Goal: Task Accomplishment & Management: Manage account settings

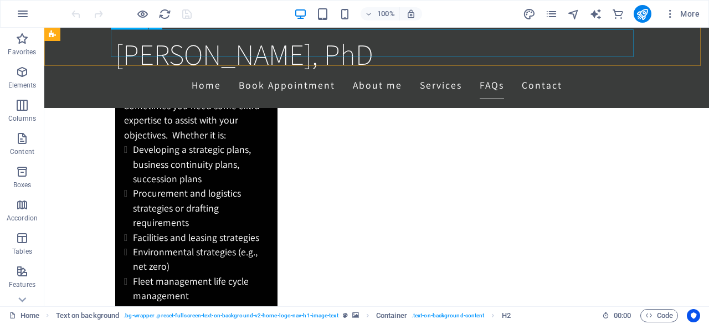
scroll to position [2891, 0]
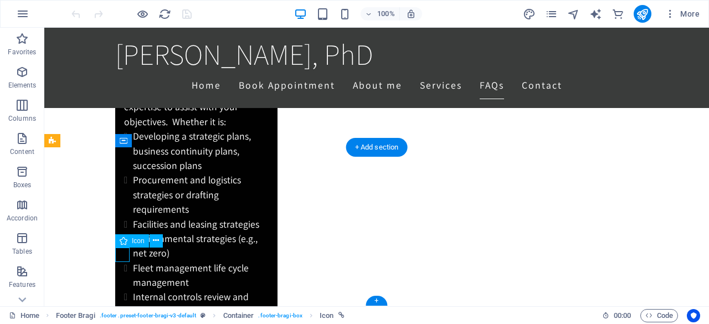
select select "xMidYMid"
select select "px"
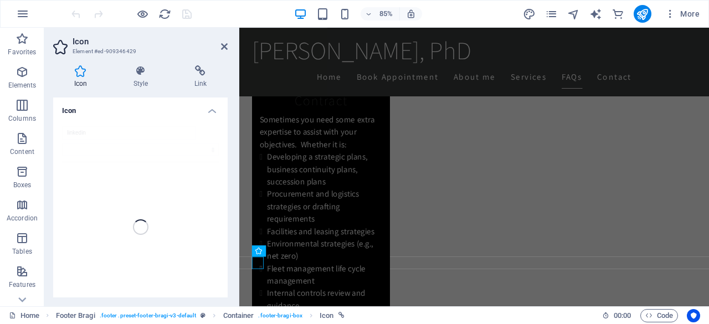
scroll to position [2866, 0]
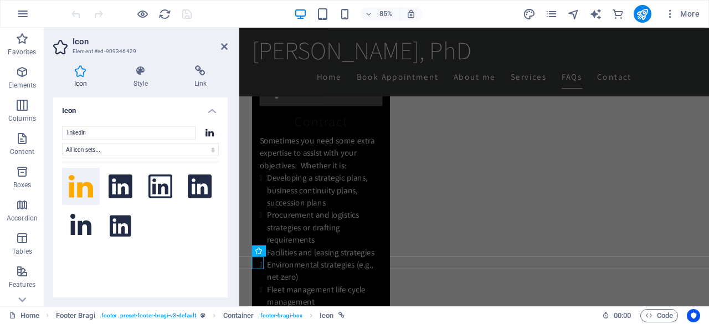
click at [218, 57] on div "Icon Style Link Icon linkedin All icon sets... IcoFont Ionicons FontAwesome Bra…" at bounding box center [140, 182] width 192 height 250
drag, startPoint x: 226, startPoint y: 45, endPoint x: 182, endPoint y: 17, distance: 52.3
click at [226, 45] on icon at bounding box center [224, 46] width 7 height 9
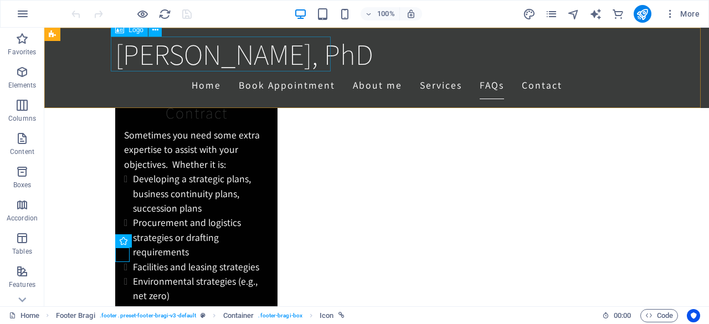
click at [226, 45] on div "Scott Graham, PhD" at bounding box center [376, 54] width 523 height 35
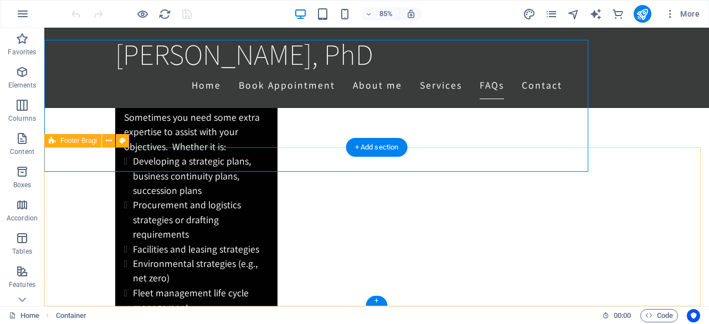
scroll to position [2891, 0]
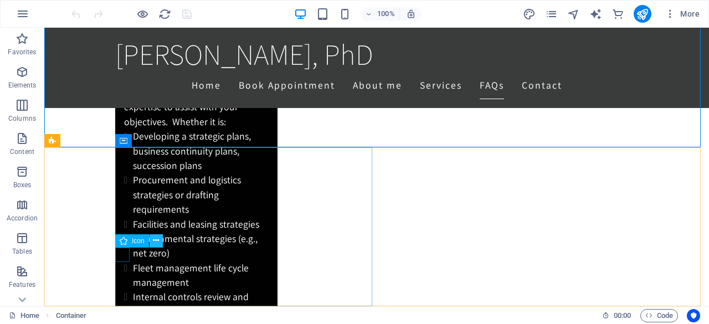
click at [158, 238] on icon at bounding box center [156, 241] width 6 height 12
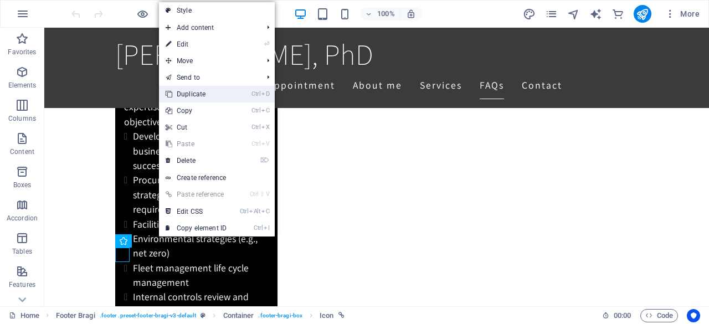
drag, startPoint x: 207, startPoint y: 88, endPoint x: 163, endPoint y: 60, distance: 52.6
click at [207, 88] on link "Ctrl D Duplicate" at bounding box center [196, 94] width 74 height 17
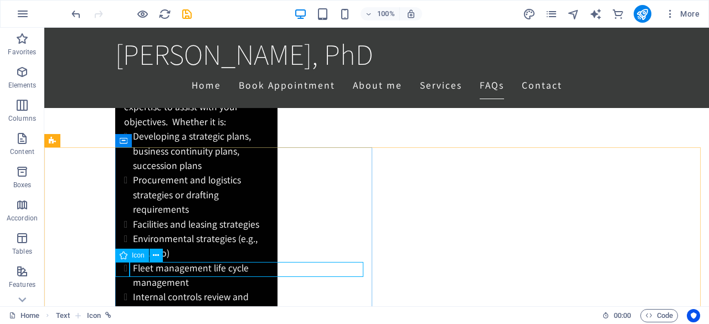
click at [122, 251] on icon at bounding box center [124, 255] width 8 height 13
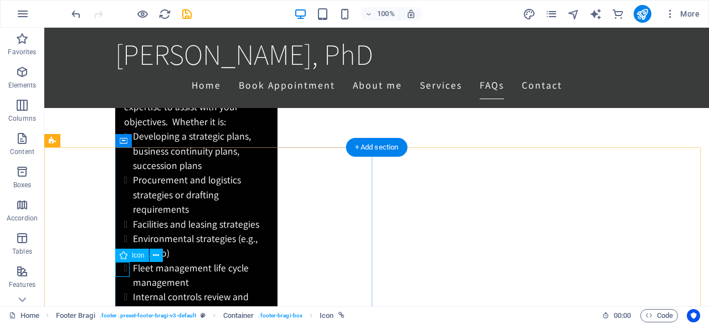
select select "xMidYMid"
select select "px"
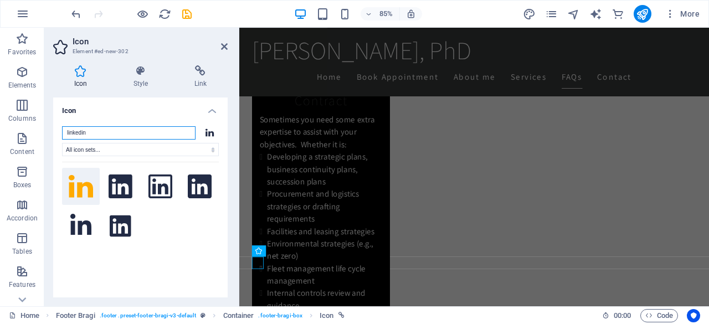
scroll to position [2881, 0]
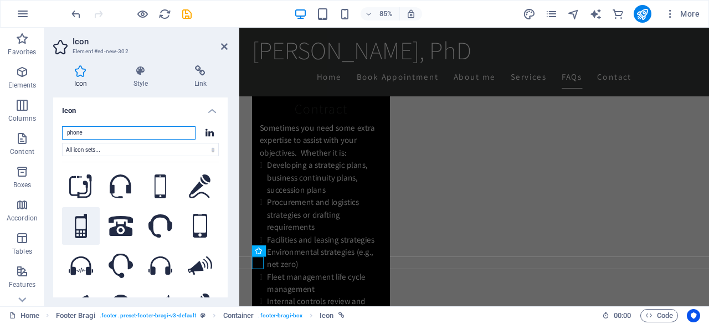
type input "phone"
click at [79, 224] on icon at bounding box center [81, 226] width 12 height 24
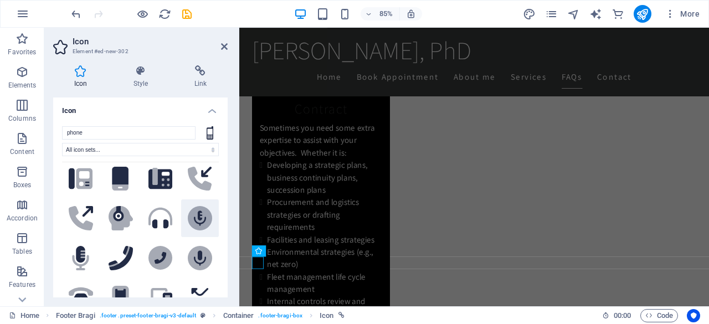
scroll to position [487, 0]
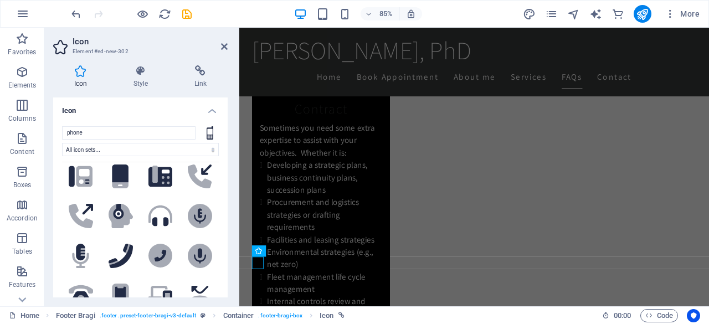
click at [228, 43] on aside "Icon Element #ed-new-302 Icon Style Link Icon phone All icon sets... IcoFont Io…" at bounding box center [141, 167] width 195 height 279
click at [224, 47] on icon at bounding box center [224, 46] width 7 height 9
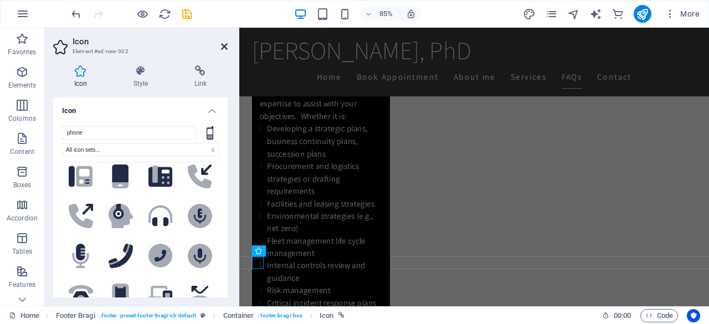
scroll to position [2891, 0]
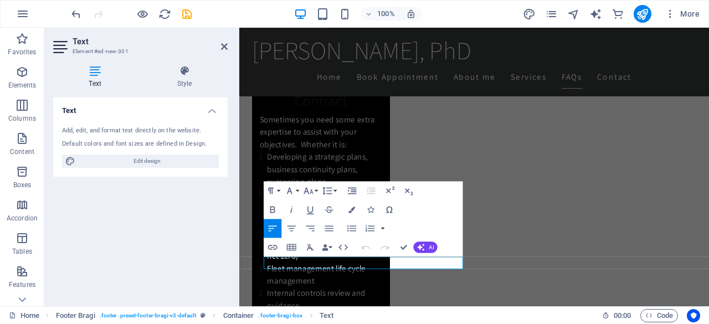
scroll to position [2881, 0]
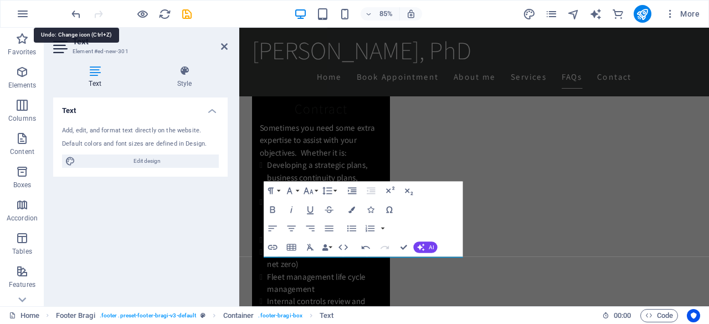
drag, startPoint x: 76, startPoint y: 11, endPoint x: 120, endPoint y: 31, distance: 48.4
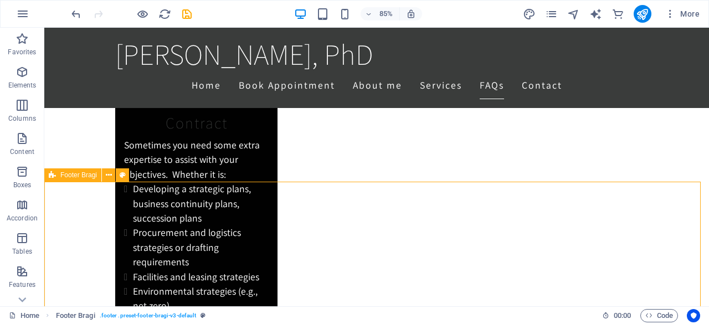
drag, startPoint x: 435, startPoint y: 304, endPoint x: 570, endPoint y: 261, distance: 142.0
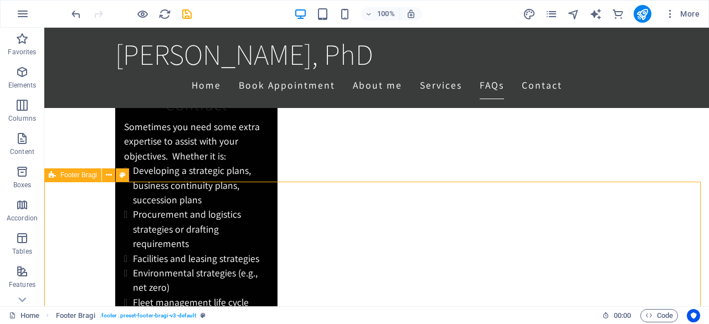
scroll to position [2905, 0]
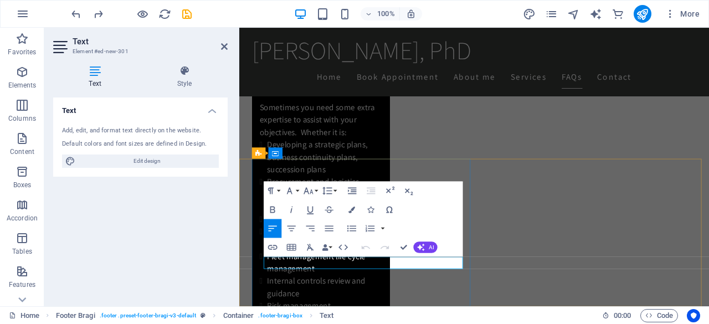
scroll to position [2881, 0]
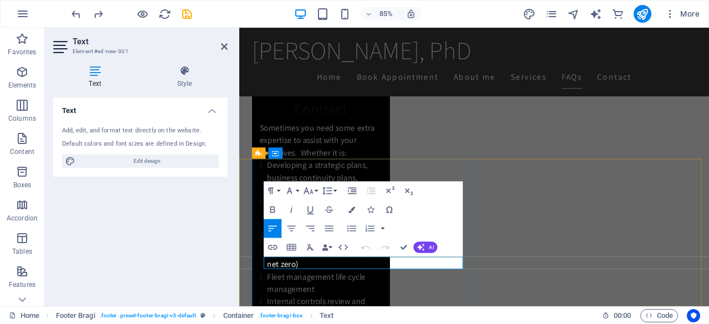
select select "footer"
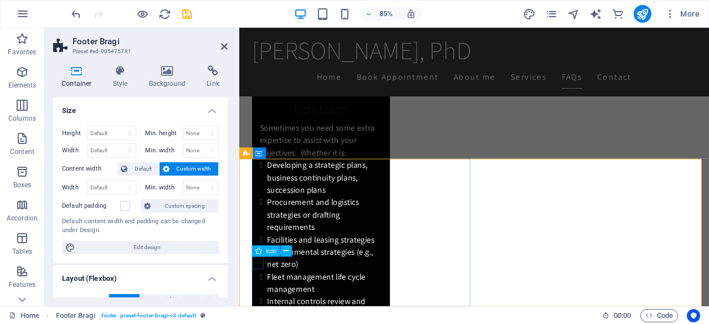
click at [258, 250] on icon at bounding box center [259, 250] width 7 height 11
click at [285, 253] on icon at bounding box center [286, 251] width 5 height 10
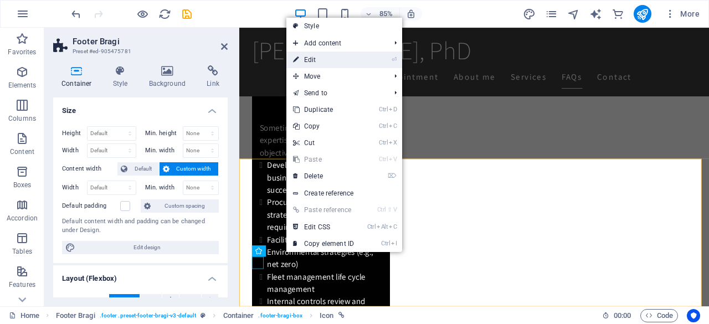
click at [329, 59] on link "⏎ Edit" at bounding box center [324, 60] width 74 height 17
select select "xMidYMid"
select select "px"
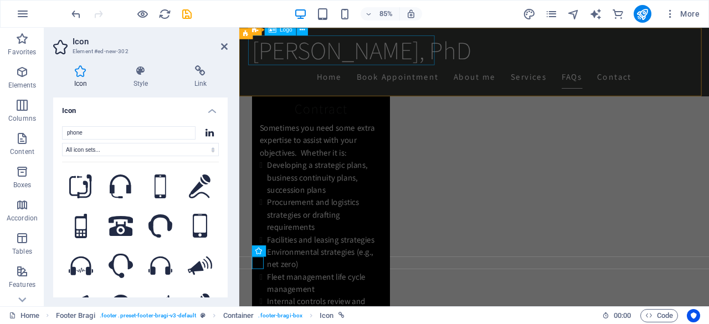
drag, startPoint x: 569, startPoint y: 87, endPoint x: 345, endPoint y: 65, distance: 225.0
click at [345, 65] on div "Scott Graham, PhD" at bounding box center [515, 54] width 523 height 35
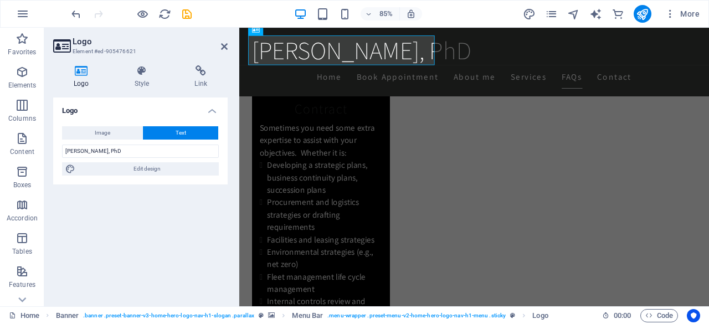
click at [90, 77] on h4 "Logo" at bounding box center [83, 76] width 61 height 23
click at [102, 140] on div "Image Text Drag files here, click to choose files or select files from Files or…" at bounding box center [140, 151] width 175 height 67
click at [102, 137] on span "Image" at bounding box center [103, 132] width 16 height 13
select select "DISABLED_OPTION_VALUE"
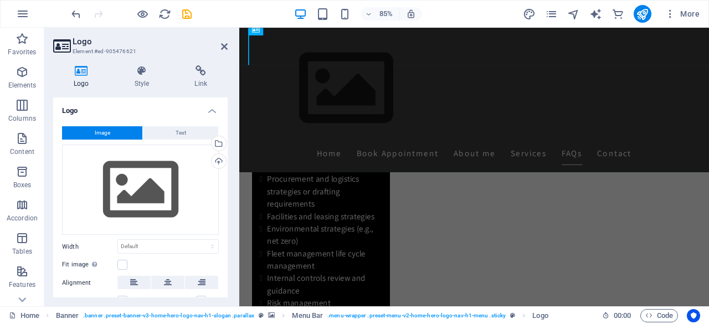
scroll to position [2926, 0]
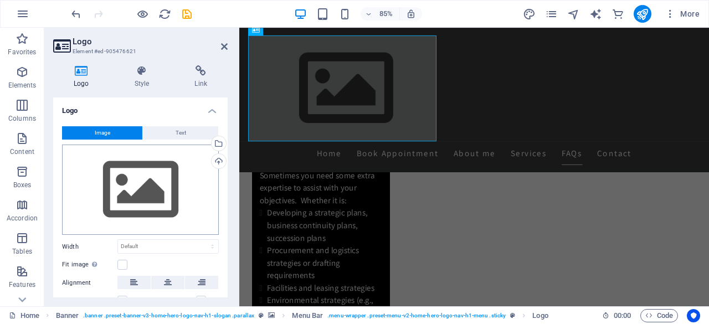
drag, startPoint x: 102, startPoint y: 137, endPoint x: 151, endPoint y: 163, distance: 55.3
click at [151, 163] on div "Image Text Drag files here, click to choose files or select files from Files or…" at bounding box center [140, 235] width 175 height 235
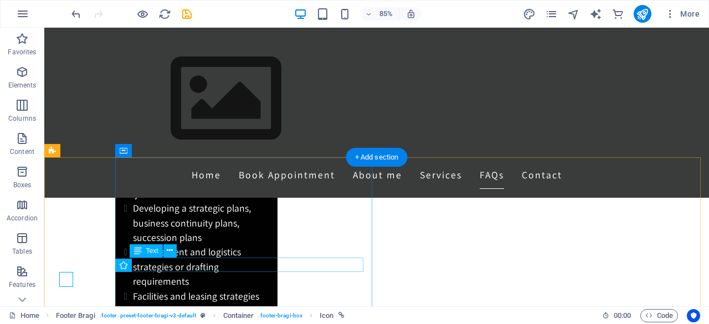
scroll to position [2950, 0]
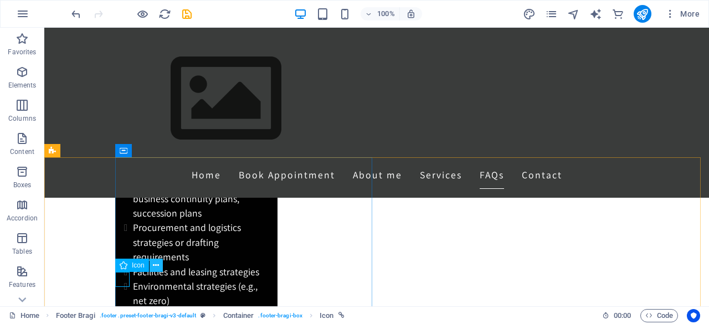
click at [155, 269] on icon at bounding box center [156, 266] width 6 height 12
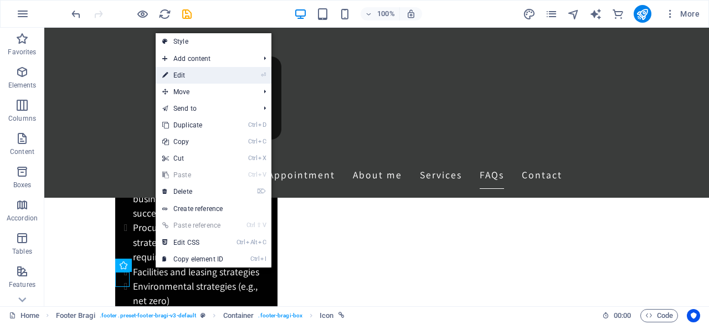
click at [206, 76] on link "⏎ Edit" at bounding box center [193, 75] width 74 height 17
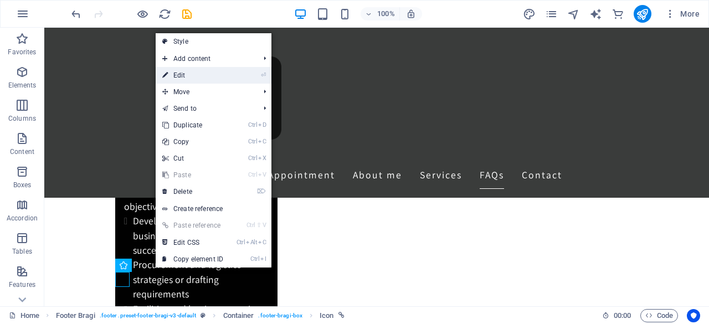
scroll to position [2926, 0]
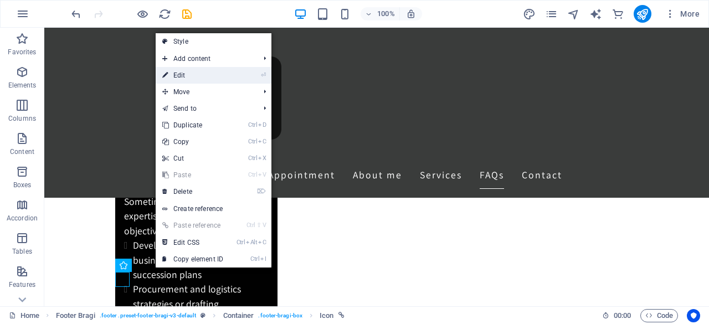
select select "xMidYMid"
select select "px"
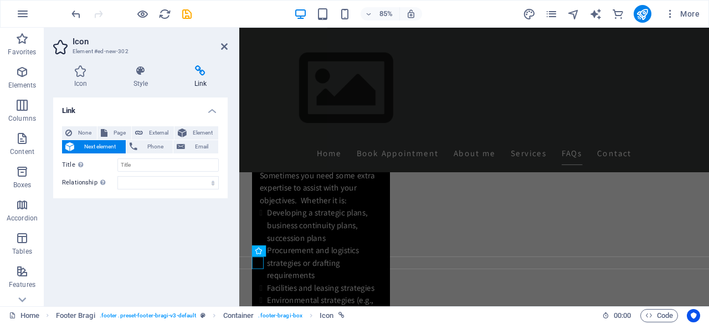
drag, startPoint x: 143, startPoint y: 121, endPoint x: 95, endPoint y: 94, distance: 55.1
click at [95, 94] on div "Icon Style Link Icon phone All icon sets... IcoFont Ionicons FontAwesome Brands…" at bounding box center [140, 181] width 175 height 232
click at [83, 83] on h4 "Icon" at bounding box center [82, 76] width 59 height 23
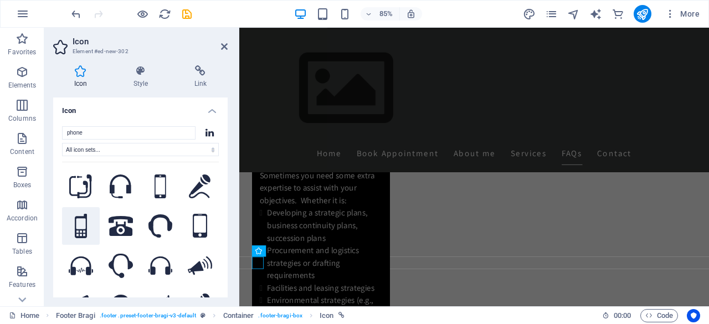
click at [78, 224] on icon at bounding box center [81, 226] width 12 height 24
click at [221, 49] on icon at bounding box center [224, 46] width 7 height 9
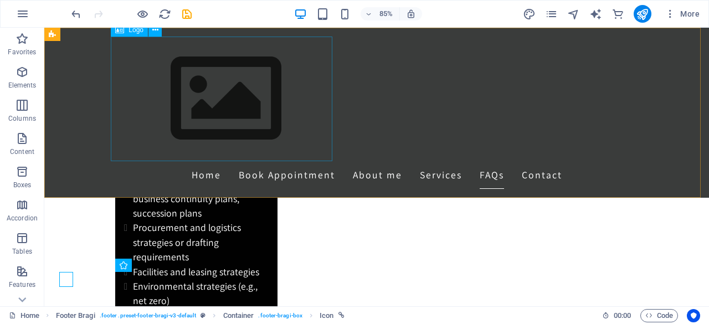
drag, startPoint x: 265, startPoint y: 77, endPoint x: 221, endPoint y: 49, distance: 52.3
click at [221, 49] on div at bounding box center [376, 99] width 523 height 125
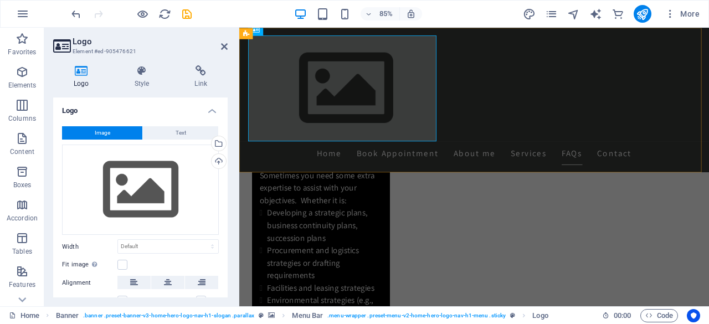
click at [538, 103] on div "Home Book Appointment About me Services FAQs Contact" at bounding box center [515, 113] width 553 height 170
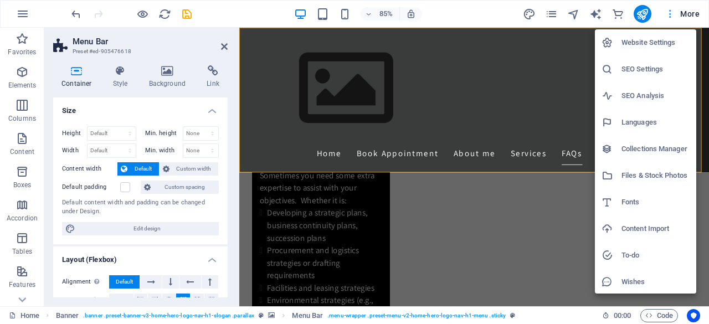
click at [674, 13] on div at bounding box center [354, 162] width 709 height 324
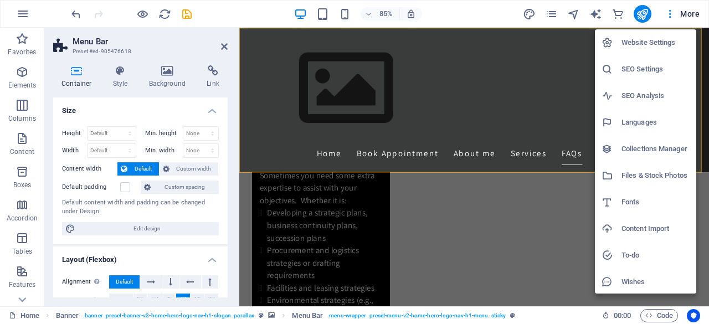
click at [660, 48] on h6 "Website Settings" at bounding box center [656, 42] width 68 height 13
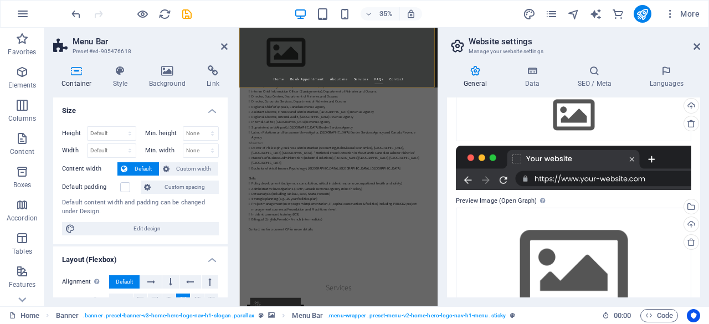
scroll to position [177, 0]
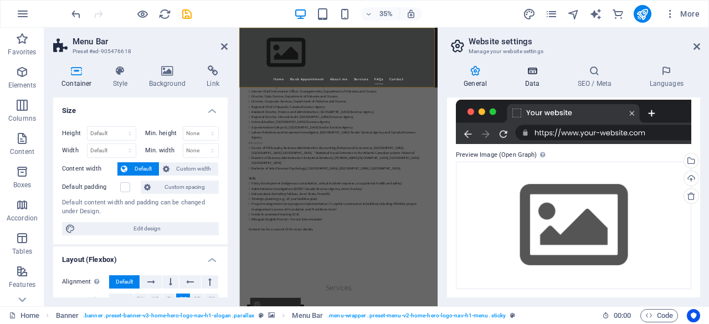
click at [528, 84] on h4 "Data" at bounding box center [534, 76] width 53 height 23
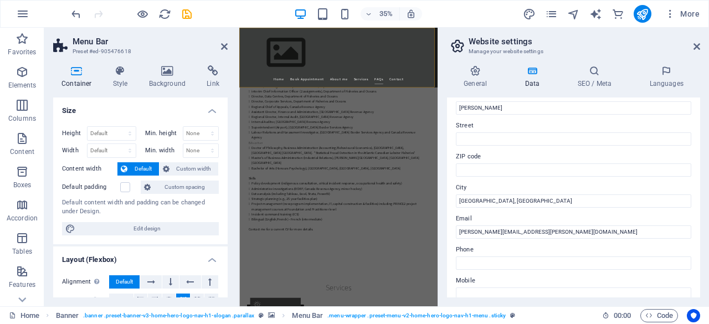
scroll to position [114, 0]
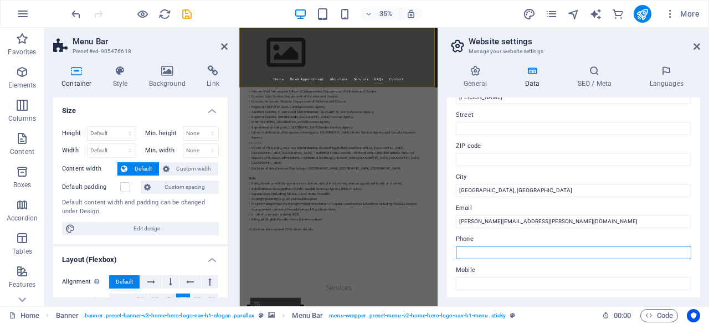
click at [539, 250] on input "Phone" at bounding box center [574, 252] width 236 height 13
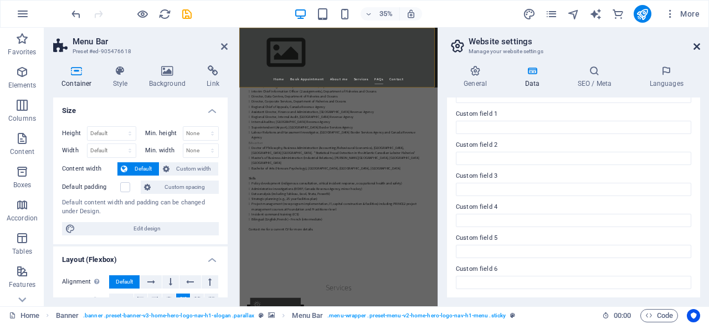
type input "[PHONE_NUMBER]"
click at [697, 49] on icon at bounding box center [697, 46] width 7 height 9
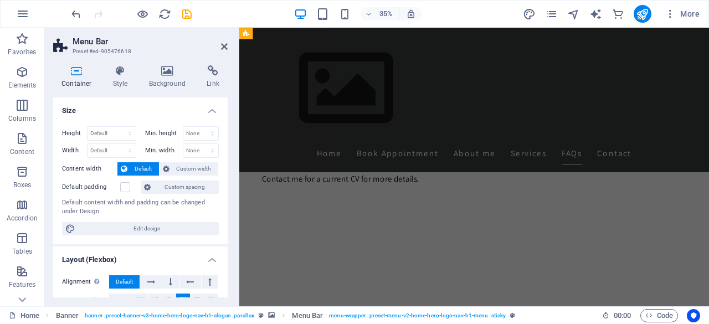
scroll to position [2926, 0]
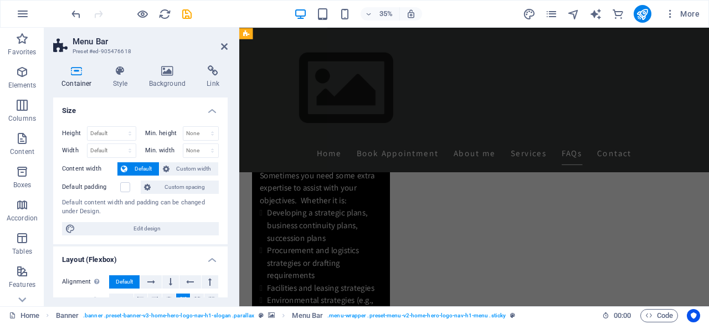
drag, startPoint x: 937, startPoint y: 77, endPoint x: 778, endPoint y: 53, distance: 160.9
click at [709, 53] on div "Home Book Appointment About me Services FAQs Contact" at bounding box center [515, 113] width 553 height 170
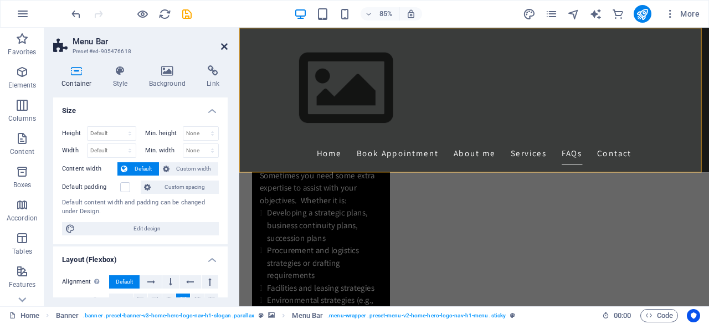
click at [227, 48] on icon at bounding box center [224, 46] width 7 height 9
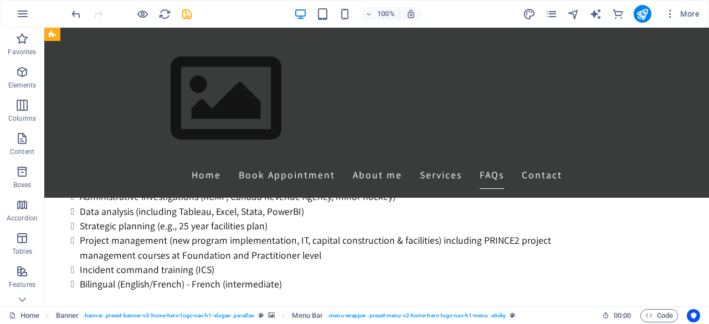
scroll to position [2410, 0]
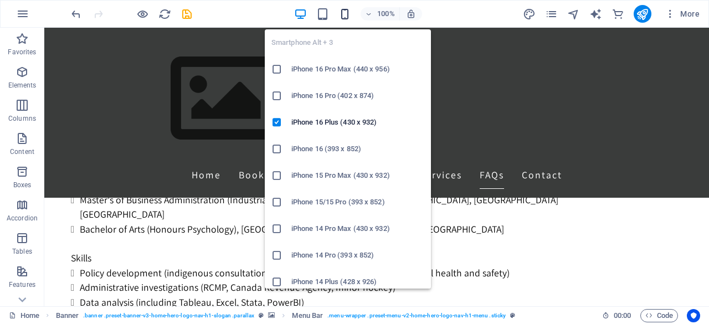
click at [0, 0] on icon "button" at bounding box center [0, 0] width 0 height 0
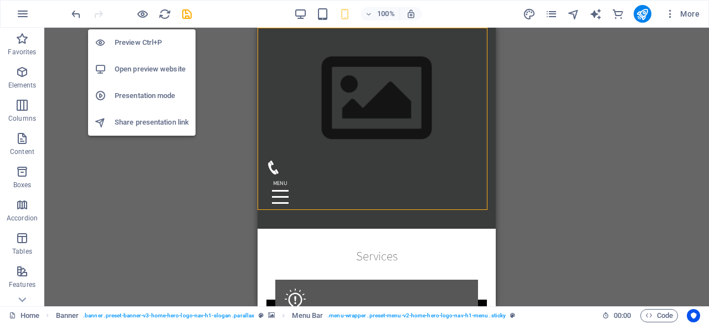
click at [145, 68] on h6 "Open preview website" at bounding box center [152, 69] width 74 height 13
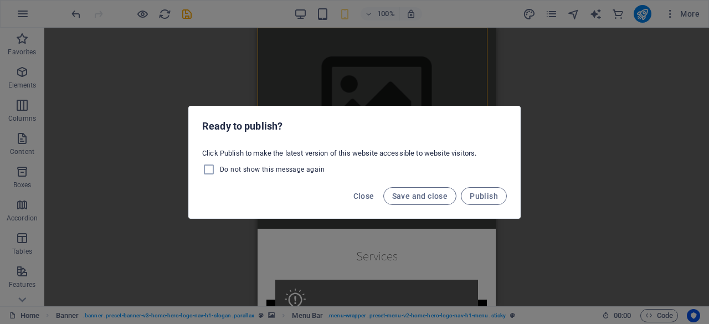
drag, startPoint x: 145, startPoint y: 68, endPoint x: 451, endPoint y: 58, distance: 306.7
click at [451, 58] on div "Ready to publish? Click Publish to make the latest version of this website acce…" at bounding box center [354, 162] width 709 height 324
click at [420, 192] on span "Save and close" at bounding box center [420, 196] width 56 height 9
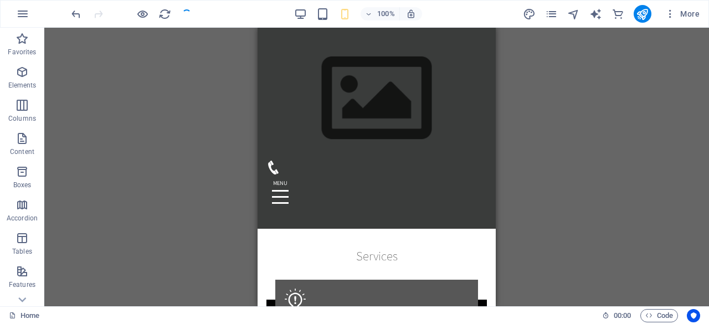
click at [420, 192] on span "Save and close" at bounding box center [420, 196] width 56 height 9
click at [435, 175] on figure at bounding box center [373, 168] width 212 height 14
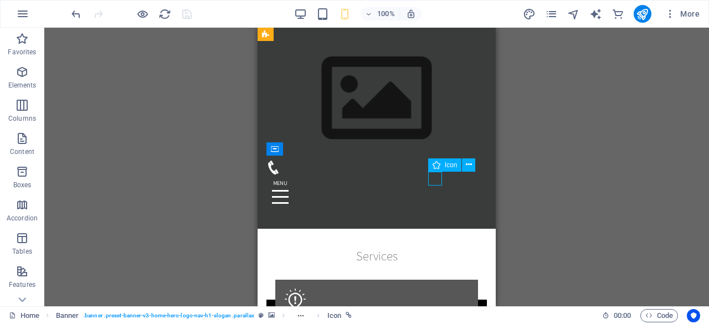
click at [435, 175] on figure at bounding box center [373, 168] width 212 height 14
select select "xMidYMid"
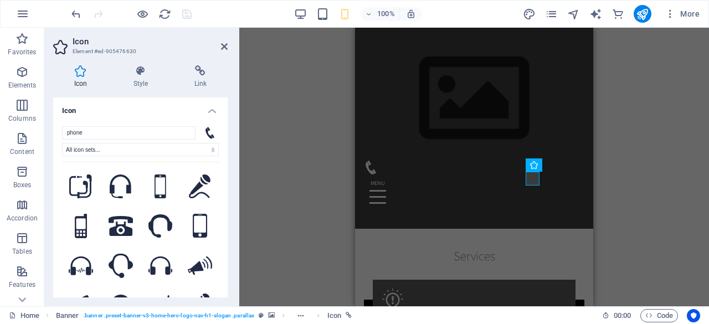
click at [300, 67] on div "H2 Text on background Container Menu Bar Logo Menu Bar Banner Logo Menu Contain…" at bounding box center [474, 167] width 470 height 279
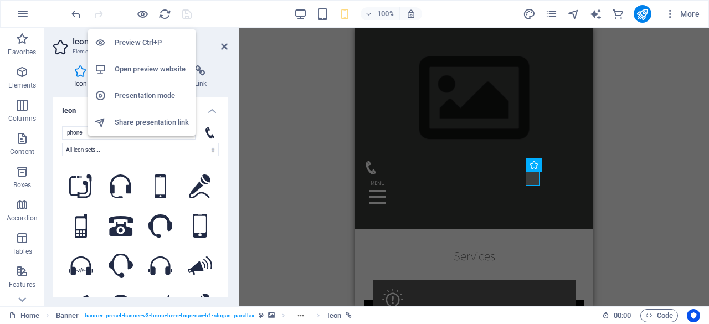
click at [140, 75] on h6 "Open preview website" at bounding box center [152, 69] width 74 height 13
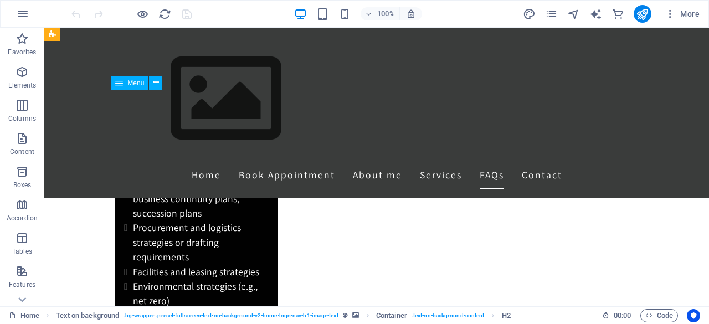
scroll to position [2958, 0]
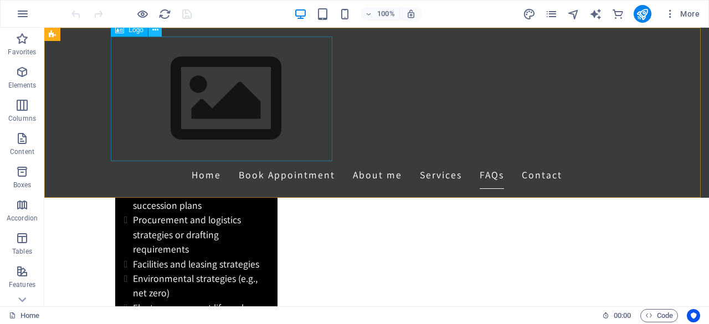
click at [157, 32] on icon at bounding box center [155, 30] width 6 height 12
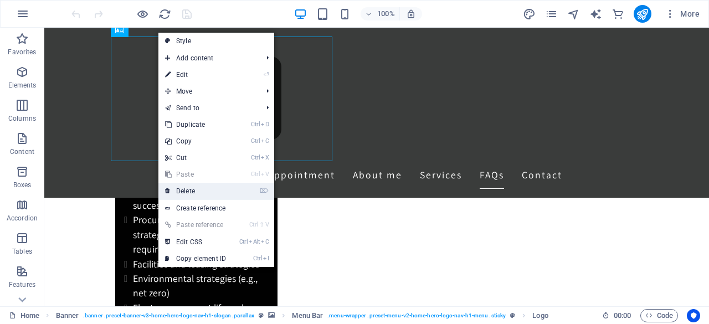
click at [191, 191] on link "⌦ Delete" at bounding box center [196, 191] width 74 height 17
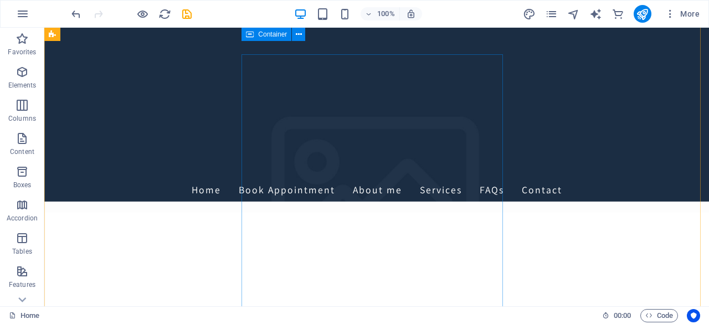
scroll to position [0, 0]
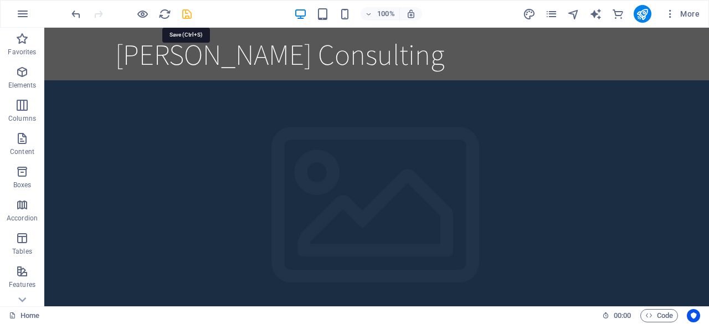
click at [641, 13] on icon "publish" at bounding box center [642, 14] width 13 height 13
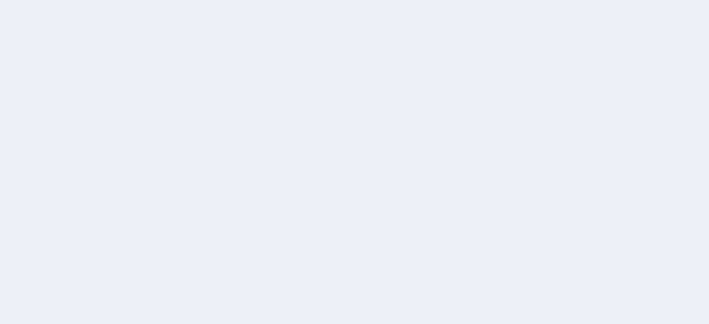
click at [636, 148] on div at bounding box center [354, 162] width 709 height 324
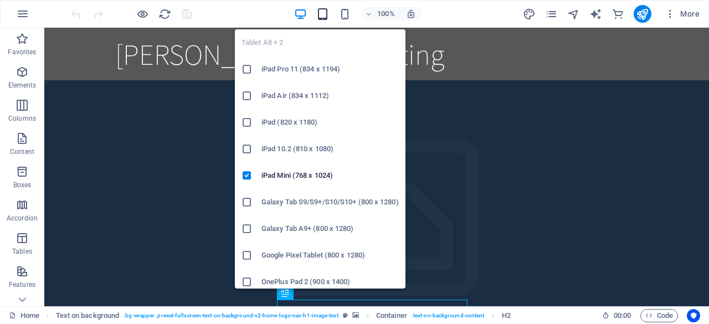
click at [329, 16] on icon "button" at bounding box center [322, 14] width 13 height 13
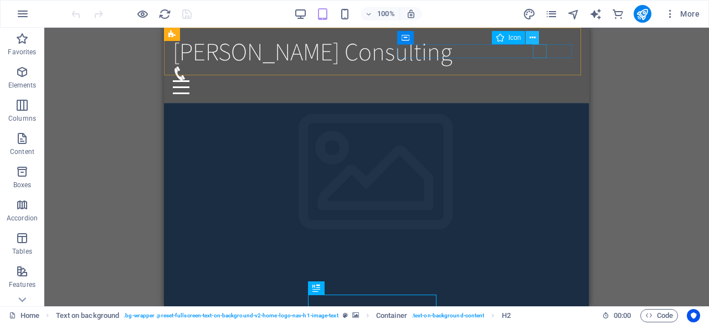
click at [534, 38] on icon at bounding box center [533, 38] width 6 height 12
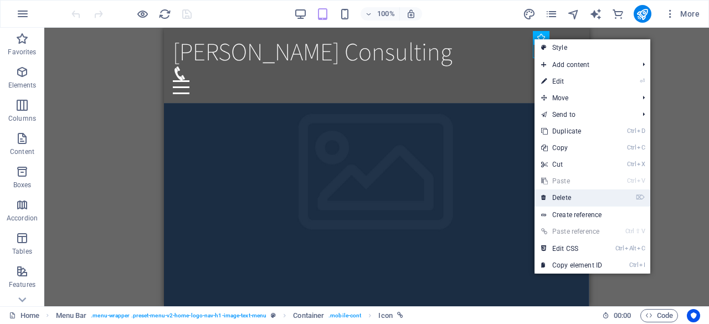
click at [583, 196] on link "⌦ Delete" at bounding box center [572, 198] width 74 height 17
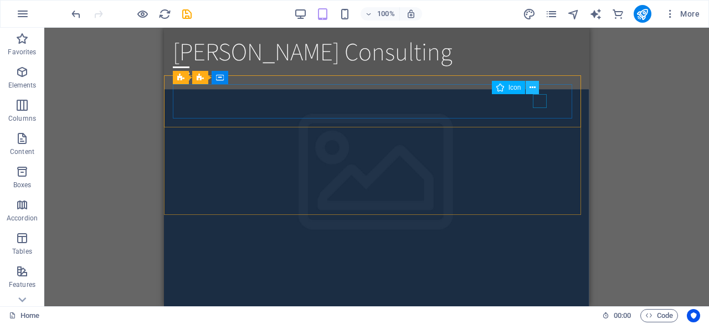
click at [535, 88] on icon at bounding box center [533, 88] width 6 height 12
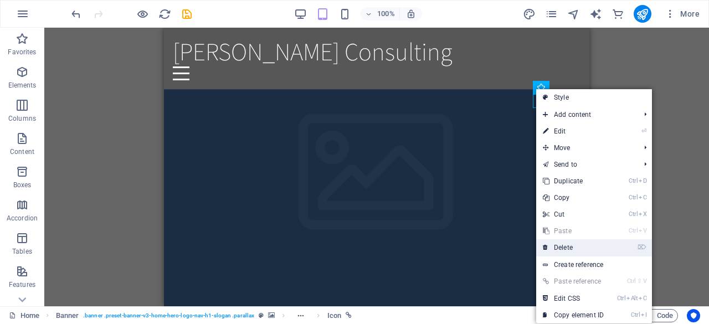
click at [575, 243] on link "⌦ Delete" at bounding box center [574, 247] width 74 height 17
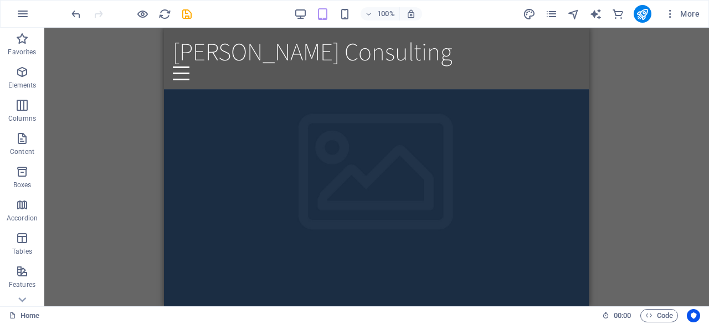
click at [619, 74] on div "Drag here to replace the existing content. Press “Ctrl” if you want to create a…" at bounding box center [376, 167] width 665 height 279
click at [272, 76] on icon at bounding box center [269, 78] width 6 height 12
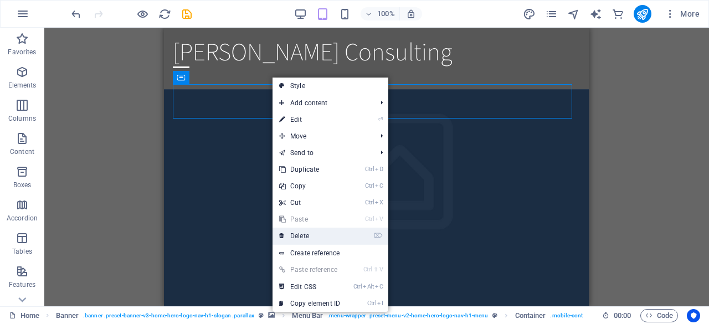
click at [327, 236] on link "⌦ Delete" at bounding box center [310, 236] width 74 height 17
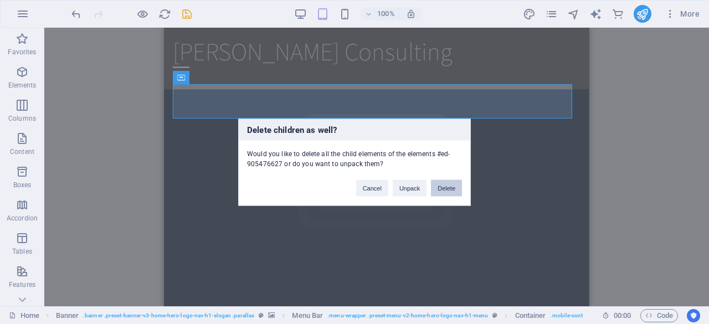
click at [442, 185] on button "Delete" at bounding box center [446, 188] width 31 height 17
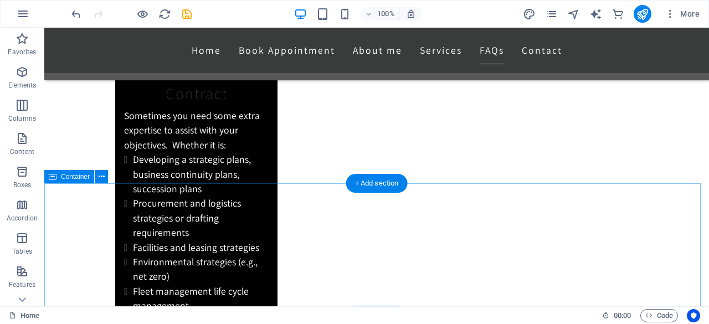
scroll to position [2905, 0]
